Goal: Information Seeking & Learning: Learn about a topic

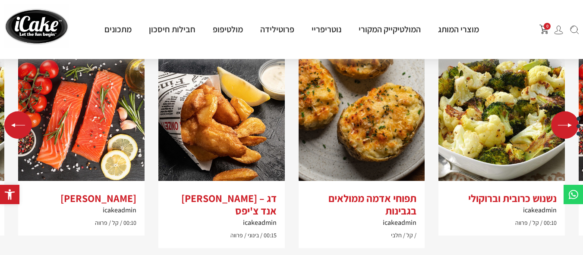
scroll to position [733, 0]
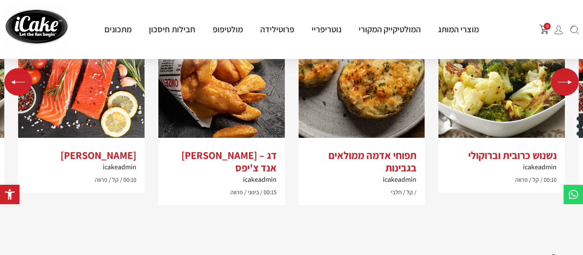
click at [19, 79] on div "Previous slide" at bounding box center [18, 82] width 28 height 28
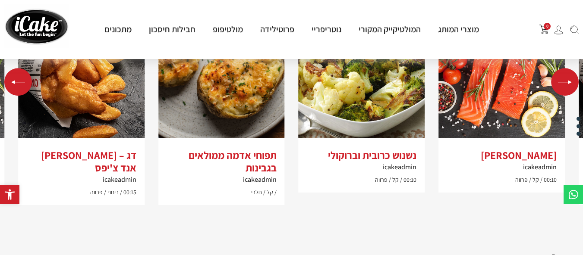
click at [19, 79] on div "Previous slide" at bounding box center [18, 82] width 28 height 28
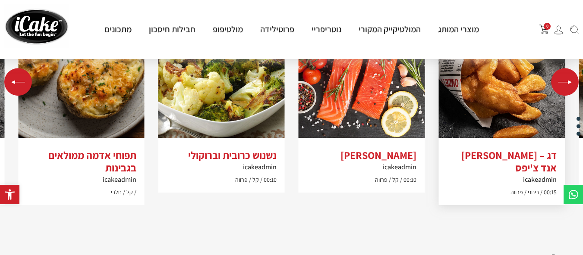
click at [494, 93] on img "3 / 4" at bounding box center [501, 75] width 126 height 126
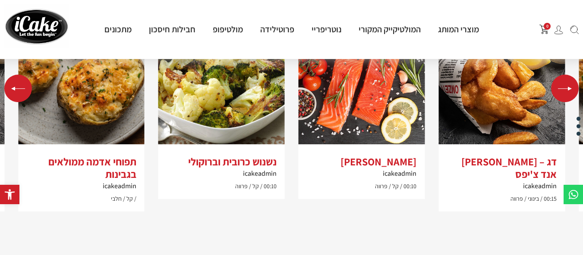
click at [568, 85] on div "Next slide" at bounding box center [565, 89] width 28 height 28
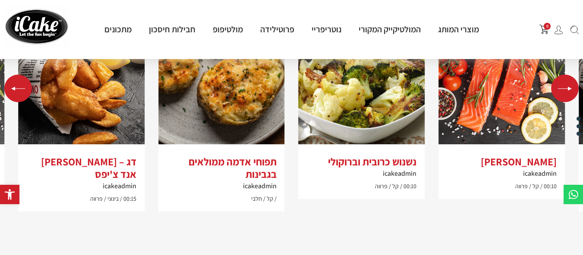
click at [567, 85] on div "Next slide" at bounding box center [565, 89] width 28 height 28
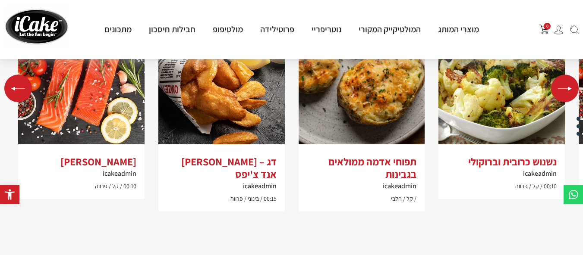
click at [566, 86] on div "Next slide" at bounding box center [565, 89] width 28 height 28
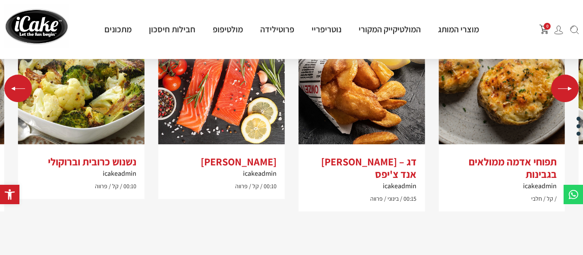
click at [565, 87] on div "Next slide" at bounding box center [565, 89] width 28 height 28
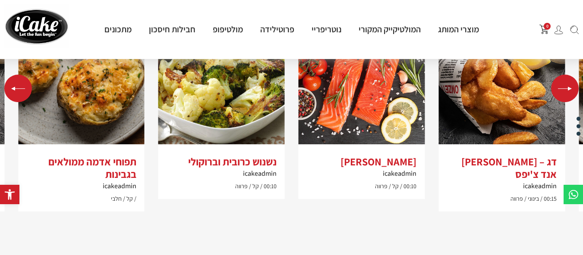
click at [565, 87] on div "Next slide" at bounding box center [565, 89] width 28 height 28
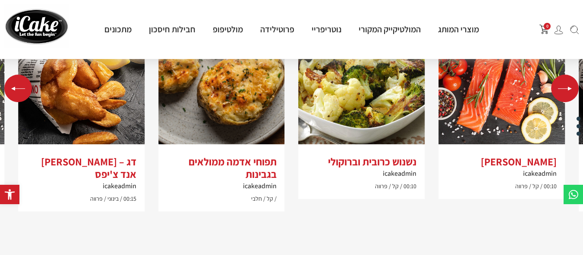
click at [565, 87] on div "Next slide" at bounding box center [565, 89] width 28 height 28
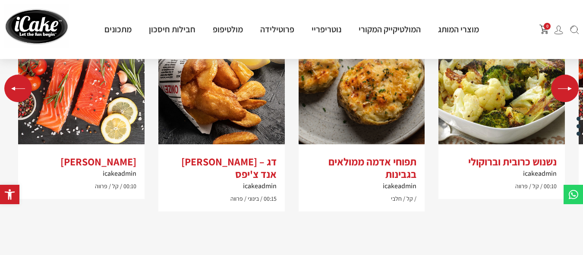
click at [565, 87] on div "Next slide" at bounding box center [565, 89] width 28 height 28
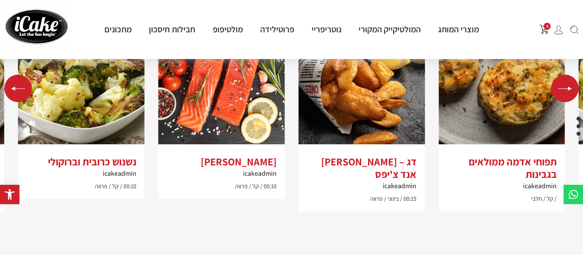
click at [565, 87] on div "Next slide" at bounding box center [565, 89] width 28 height 28
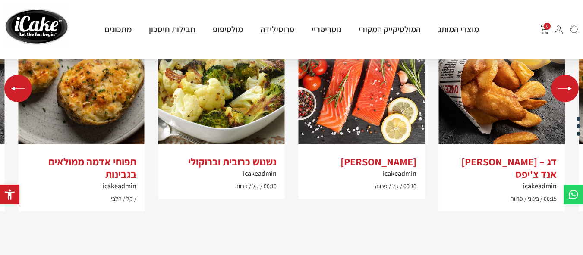
click at [565, 87] on div "Next slide" at bounding box center [565, 89] width 28 height 28
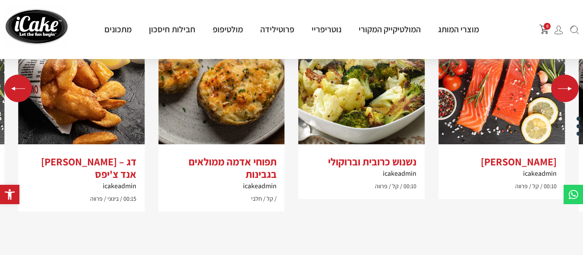
click at [565, 87] on div "Next slide" at bounding box center [565, 89] width 28 height 28
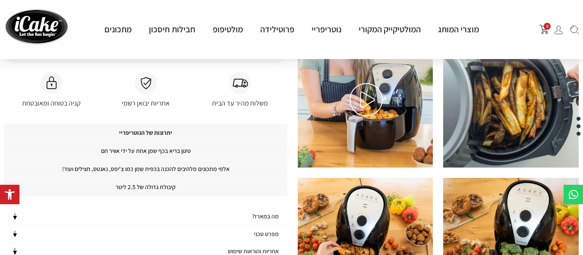
scroll to position [339, 0]
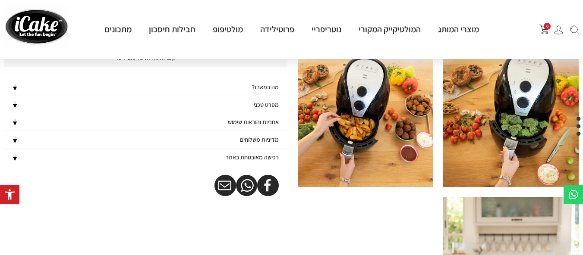
click at [367, 116] on img at bounding box center [365, 118] width 135 height 138
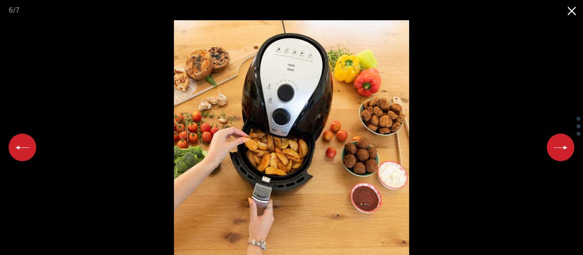
click at [559, 151] on button "Next slide" at bounding box center [561, 148] width 28 height 28
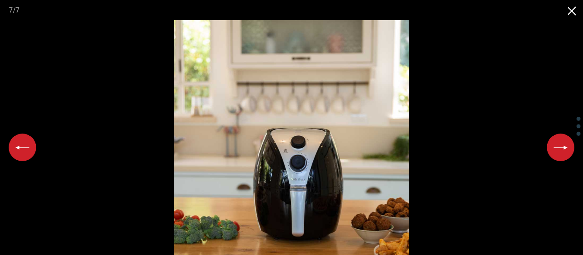
click at [559, 151] on button "Next slide" at bounding box center [561, 148] width 28 height 28
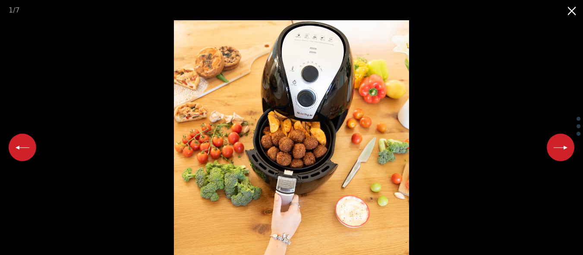
click at [574, 9] on button "Close gallery" at bounding box center [572, 10] width 22 height 20
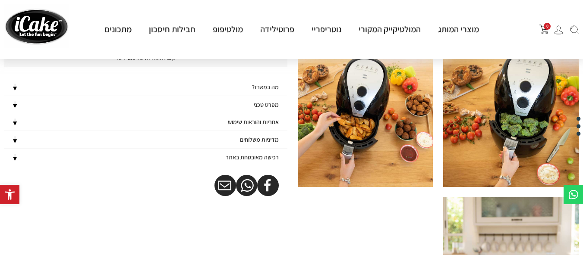
scroll to position [468, 0]
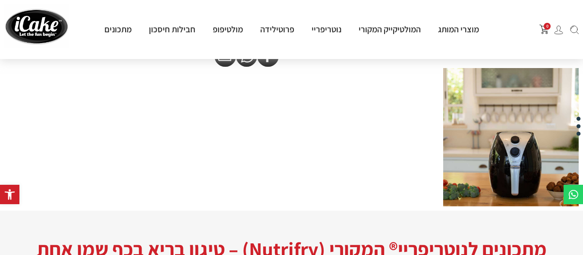
click at [512, 163] on img at bounding box center [510, 137] width 135 height 138
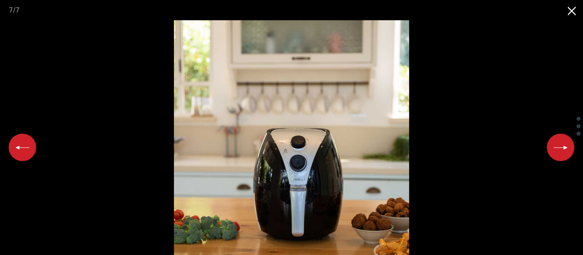
click at [556, 144] on button "Next slide" at bounding box center [561, 148] width 28 height 28
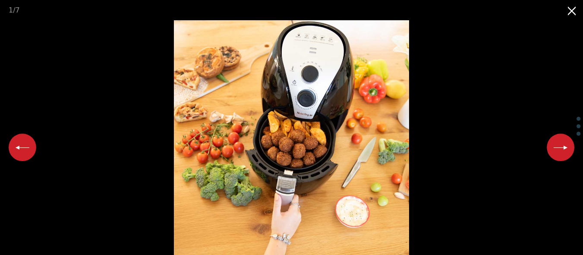
click at [569, 13] on button "Close gallery" at bounding box center [572, 10] width 22 height 20
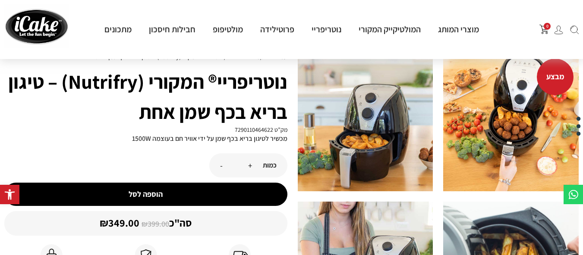
scroll to position [0, 0]
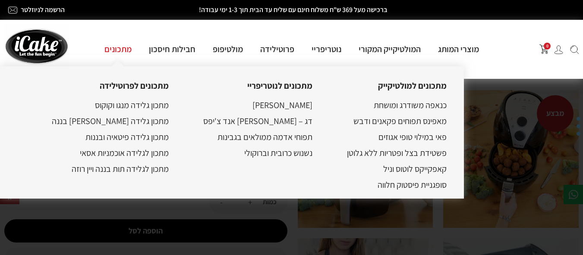
click at [114, 50] on link "מתכונים" at bounding box center [118, 49] width 44 height 11
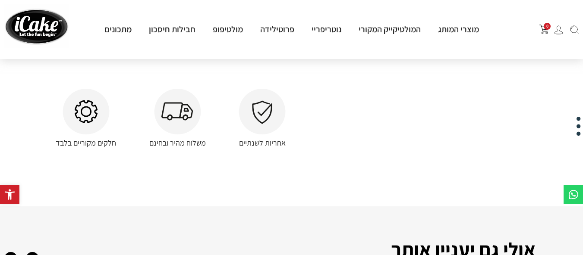
scroll to position [992, 0]
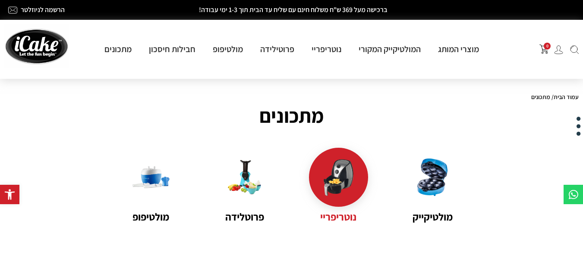
click at [333, 185] on img at bounding box center [339, 178] width 38 height 38
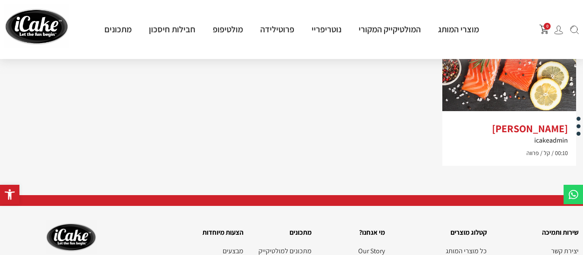
scroll to position [784, 0]
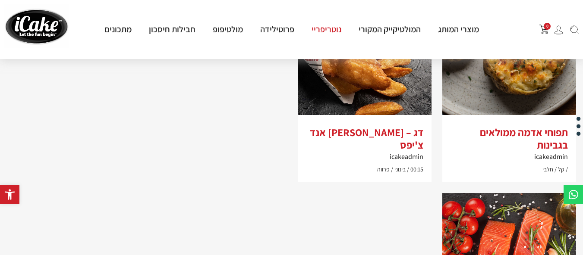
click at [326, 32] on link "נוטריפריי" at bounding box center [326, 29] width 47 height 11
